Goal: Transaction & Acquisition: Obtain resource

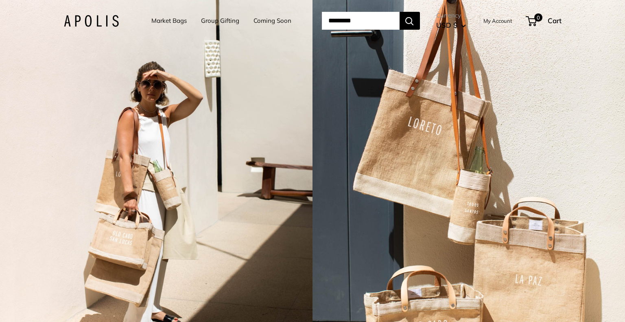
click at [457, 22] on span "USD $" at bounding box center [446, 25] width 21 height 9
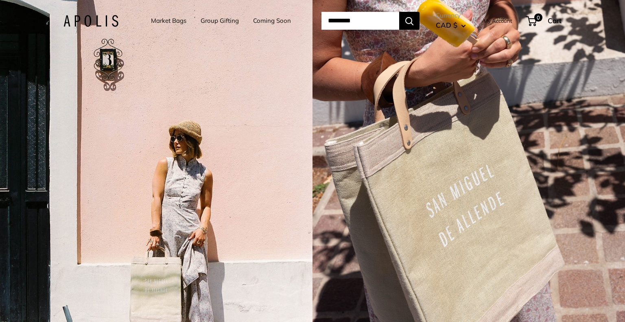
click at [220, 17] on link "Group Gifting" at bounding box center [219, 20] width 38 height 11
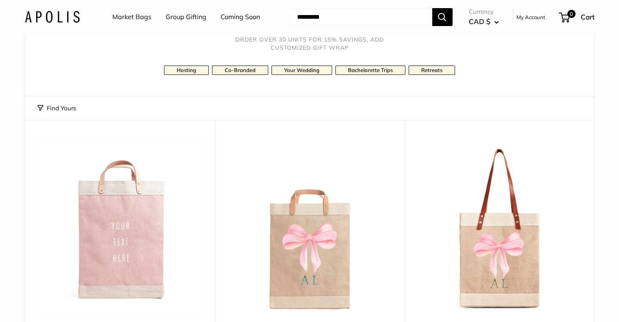
scroll to position [42, 0]
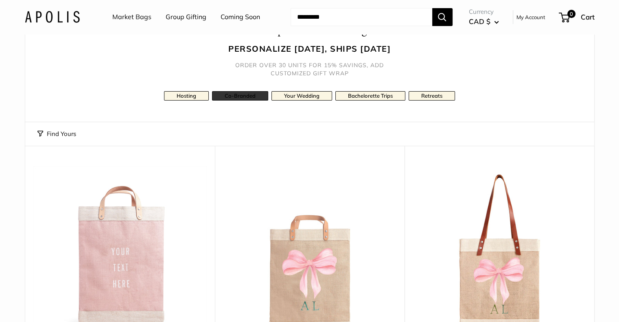
click at [245, 98] on link "Co-Branded" at bounding box center [240, 95] width 56 height 9
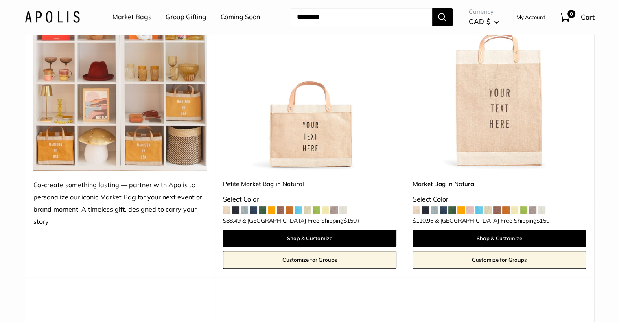
scroll to position [211, 0]
click at [0, 0] on img at bounding box center [0, 0] width 0 height 0
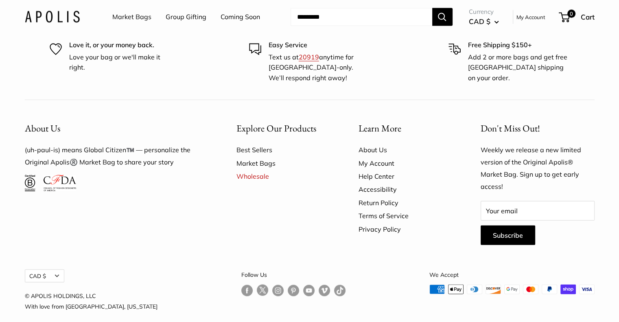
scroll to position [4822, 0]
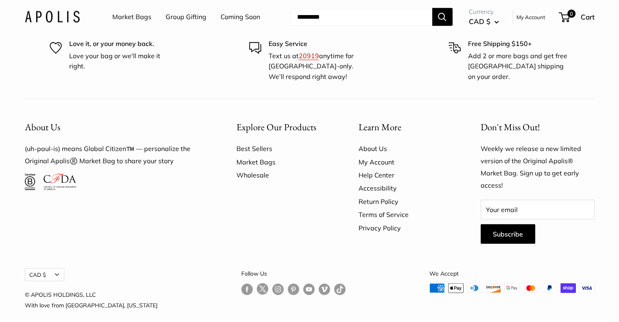
click at [249, 168] on link "Wholesale" at bounding box center [283, 174] width 94 height 13
